Goal: Check status: Check status

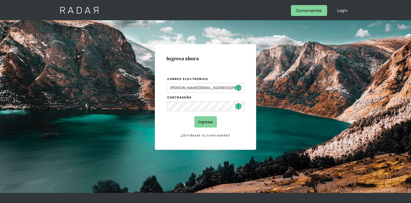
click at [215, 122] on input "Ingresar" at bounding box center [205, 121] width 23 height 11
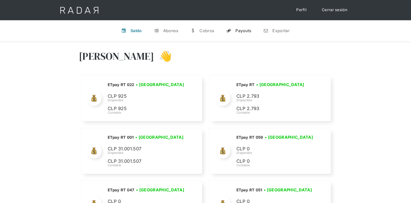
click at [246, 30] on div "Payouts" at bounding box center [244, 30] width 16 height 5
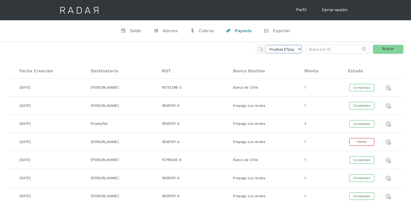
drag, startPoint x: 335, startPoint y: 52, endPoint x: 301, endPoint y: 50, distance: 33.8
click at [301, 50] on select "Pruebas ETpay Cuenta 1.000 Cuenta 1.001 Cuenta 1.002 Cuenta 1.003 Cuenta 1.004 …" at bounding box center [283, 49] width 37 height 8
select select "etpay-cuenta-1001"
click at [265, 45] on select "Pruebas ETpay Cuenta 1.000 Cuenta 1.001 Cuenta 1.002 Cuenta 1.003 Cuenta 1.004 …" at bounding box center [283, 49] width 37 height 8
click at [386, 49] on link "Buscar" at bounding box center [388, 49] width 30 height 9
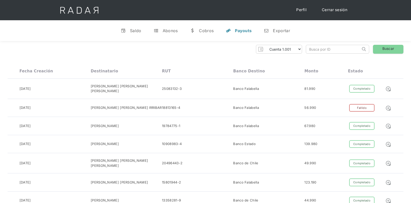
paste input "d28845aa-e690-419e-a741-fe1fc1503dde"
type input "d28845aa-e690-419e-a741-fe1fc1503dde"
click at [379, 52] on link "Buscar" at bounding box center [388, 49] width 30 height 9
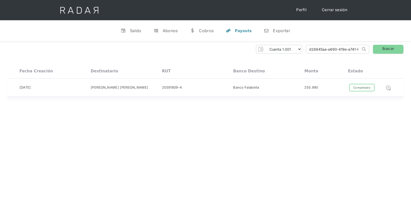
click at [388, 89] on img at bounding box center [389, 88] width 6 height 6
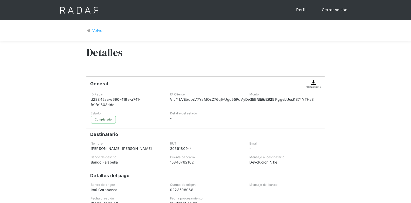
click at [315, 85] on img at bounding box center [314, 82] width 6 height 6
drag, startPoint x: 311, startPoint y: 91, endPoint x: 312, endPoint y: 86, distance: 4.8
click at [311, 89] on div "General Comprobante ID Radar d28845aa-e690-419e-a741-fe1fc1503dde ID Cliente VI…" at bounding box center [205, 142] width 238 height 130
click at [312, 85] on div "Comprobante" at bounding box center [314, 86] width 14 height 3
click at [27, 109] on div "Volver Detalles General Comprobante ID Radar d28845aa-e690-419e-a741-fe1fc1503d…" at bounding box center [205, 125] width 411 height 210
